Goal: Transaction & Acquisition: Purchase product/service

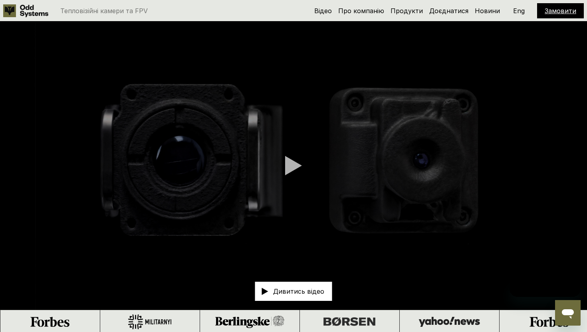
click at [555, 12] on link "Замовити" at bounding box center [561, 11] width 32 height 8
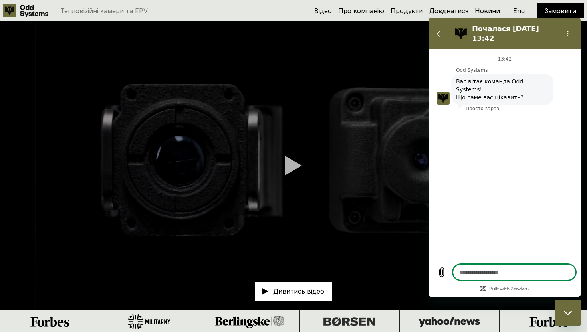
type textarea "*"
click at [420, 36] on video at bounding box center [293, 166] width 587 height 288
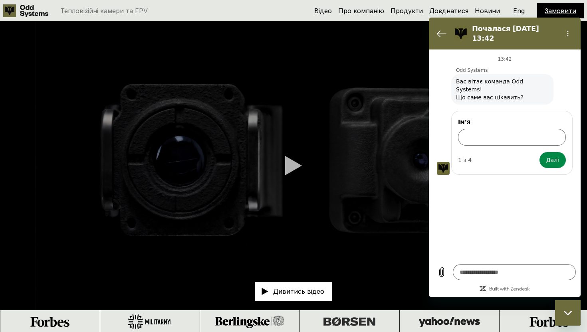
click at [523, 13] on p "Eng" at bounding box center [519, 11] width 12 height 6
click at [441, 34] on icon "Повернутися до списку розмов" at bounding box center [442, 34] width 10 height 10
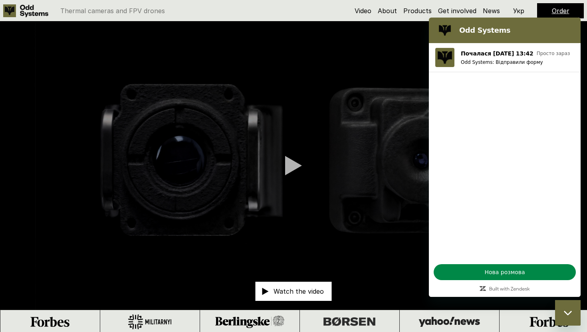
click at [370, 184] on video at bounding box center [293, 166] width 587 height 288
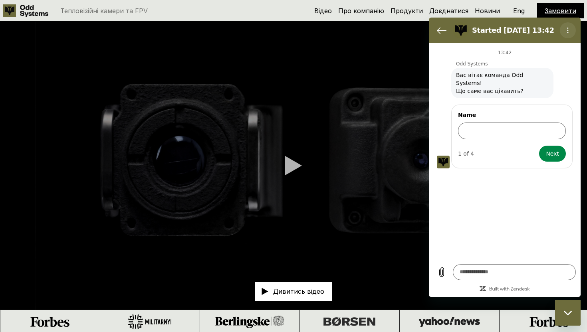
click at [571, 28] on icon "Options menu" at bounding box center [568, 30] width 6 height 6
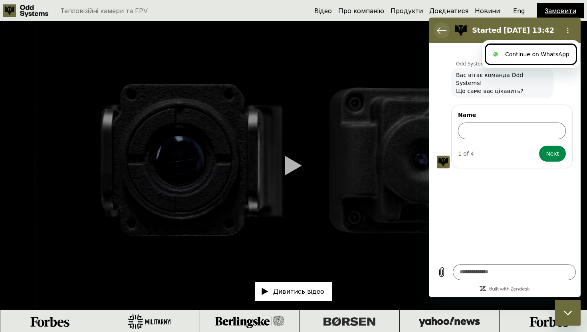
click at [444, 24] on button "Back to the conversation list" at bounding box center [442, 30] width 16 height 16
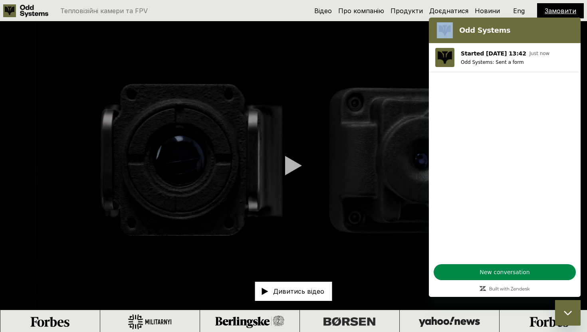
drag, startPoint x: 459, startPoint y: 22, endPoint x: 316, endPoint y: 26, distance: 142.3
click at [429, 26] on html "Odd Systems Started 15 Oct at 13:42 Just now Odd Systems: Sent a form New conve…" at bounding box center [505, 158] width 152 height 280
click at [316, 26] on video at bounding box center [293, 166] width 587 height 288
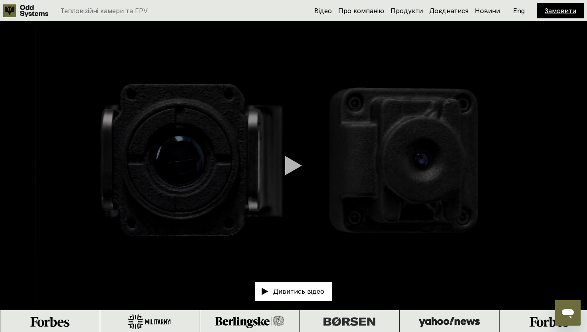
click at [519, 14] on p "Eng" at bounding box center [519, 11] width 12 height 6
click at [555, 12] on link "Order" at bounding box center [561, 11] width 18 height 8
click at [560, 11] on link "Замовити" at bounding box center [561, 11] width 32 height 8
